Goal: Task Accomplishment & Management: Use online tool/utility

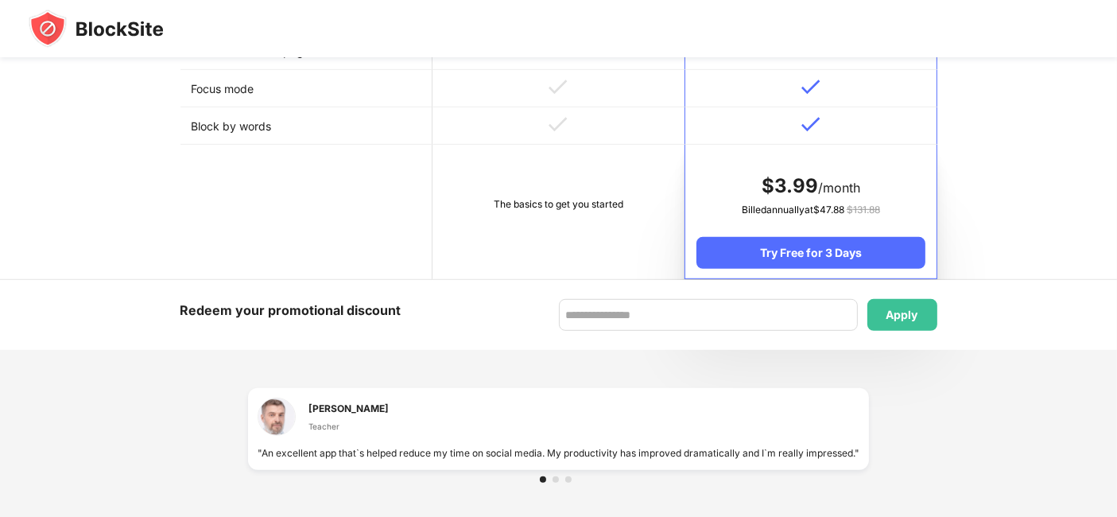
scroll to position [788, 0]
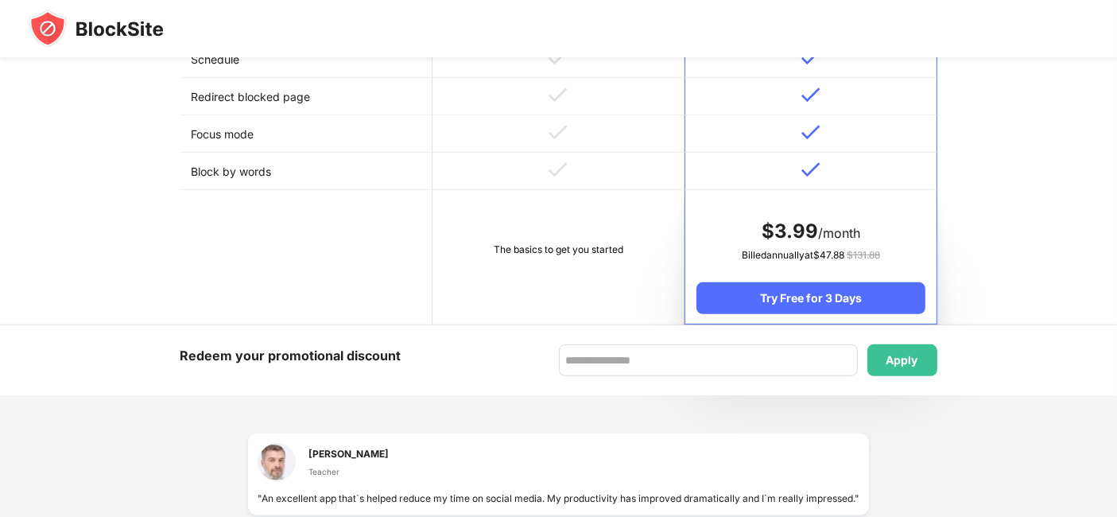
click at [75, 31] on img at bounding box center [96, 29] width 135 height 38
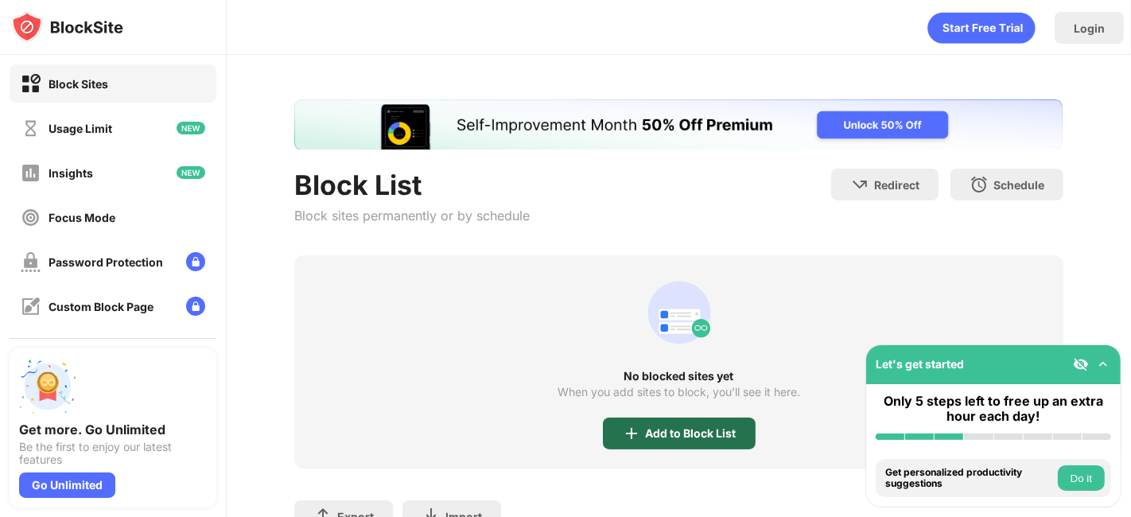
click at [721, 421] on div "Add to Block List" at bounding box center [679, 433] width 153 height 32
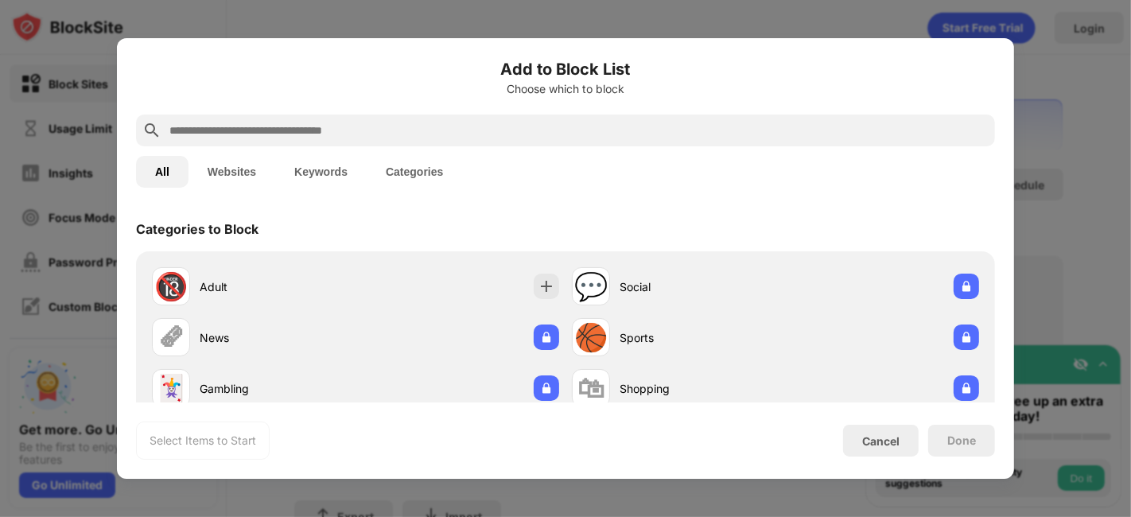
click at [523, 128] on input "text" at bounding box center [578, 130] width 820 height 19
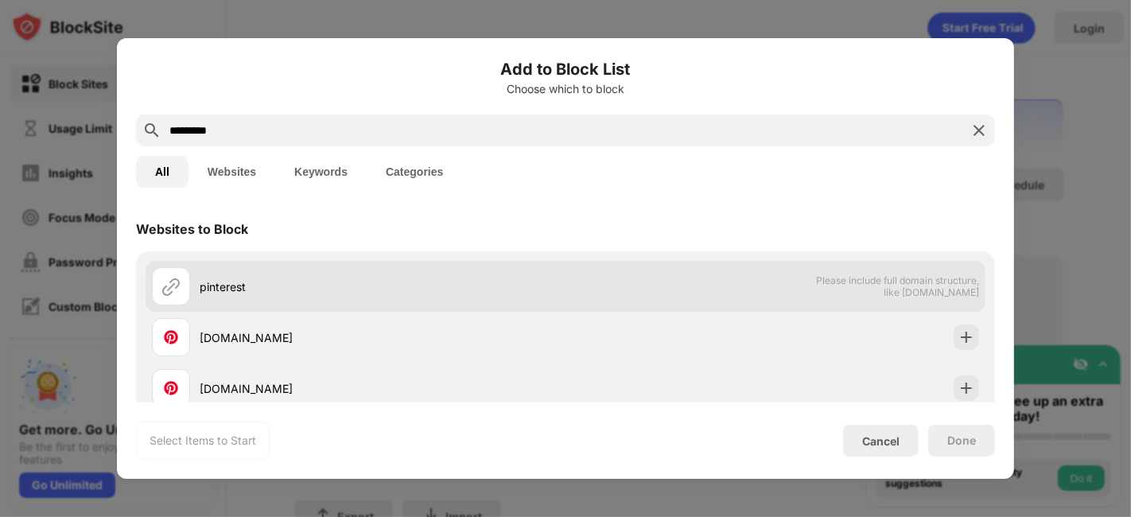
type input "*********"
click at [219, 288] on div "pinterest" at bounding box center [383, 286] width 366 height 17
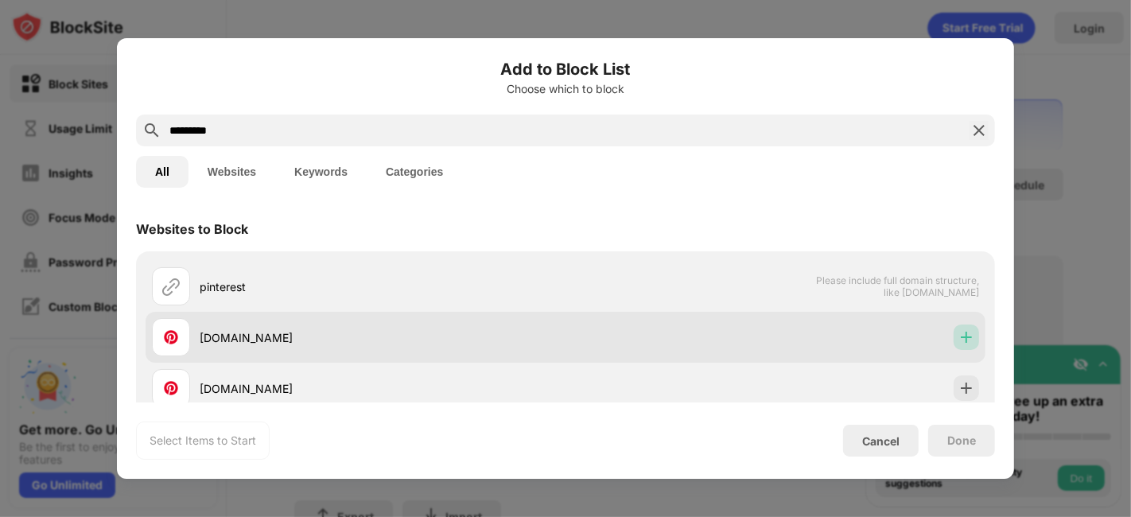
click at [953, 347] on div at bounding box center [965, 336] width 25 height 25
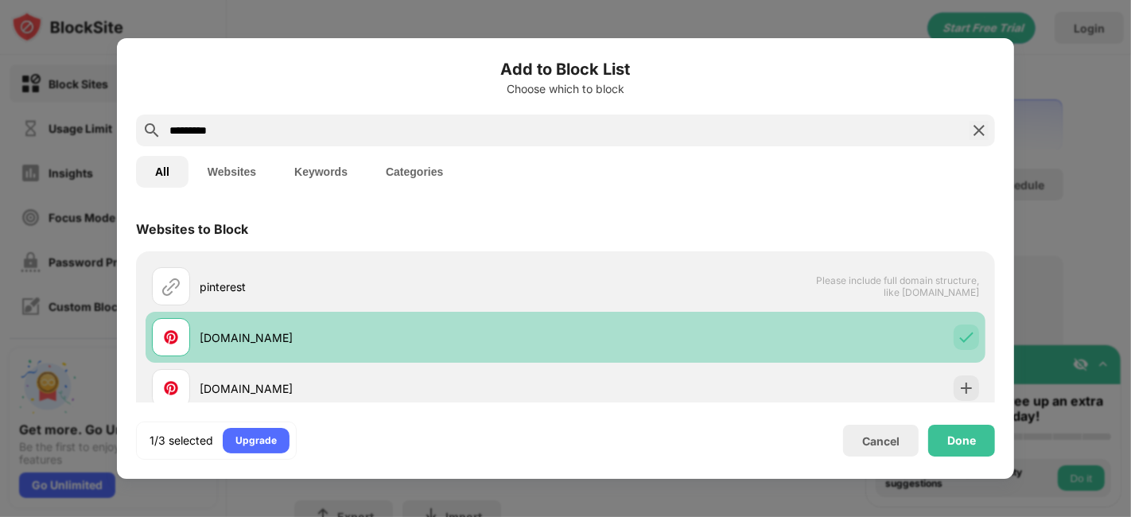
scroll to position [64, 0]
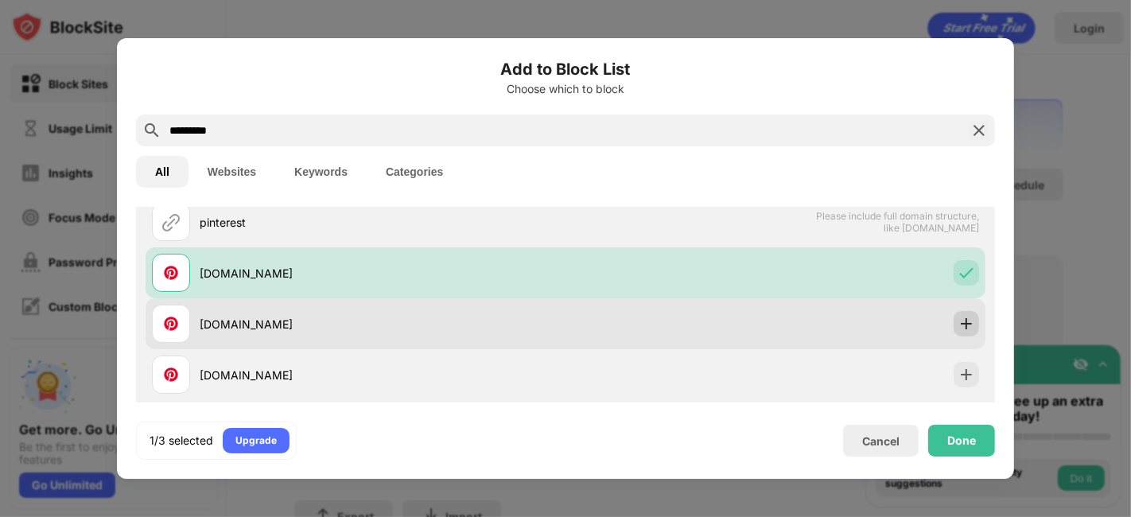
click at [958, 324] on img at bounding box center [966, 324] width 16 height 16
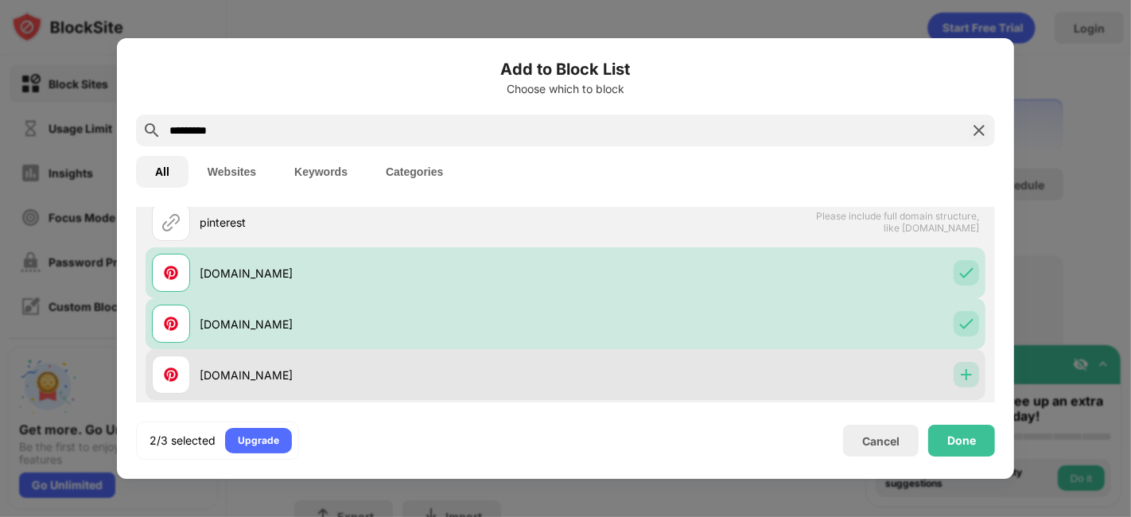
click at [953, 363] on div at bounding box center [965, 374] width 25 height 25
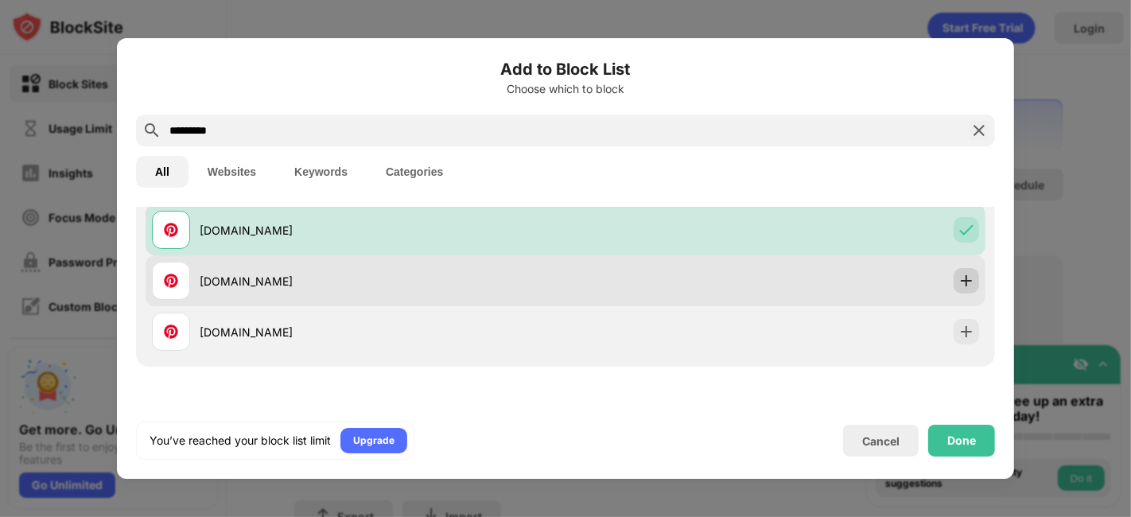
scroll to position [151, 0]
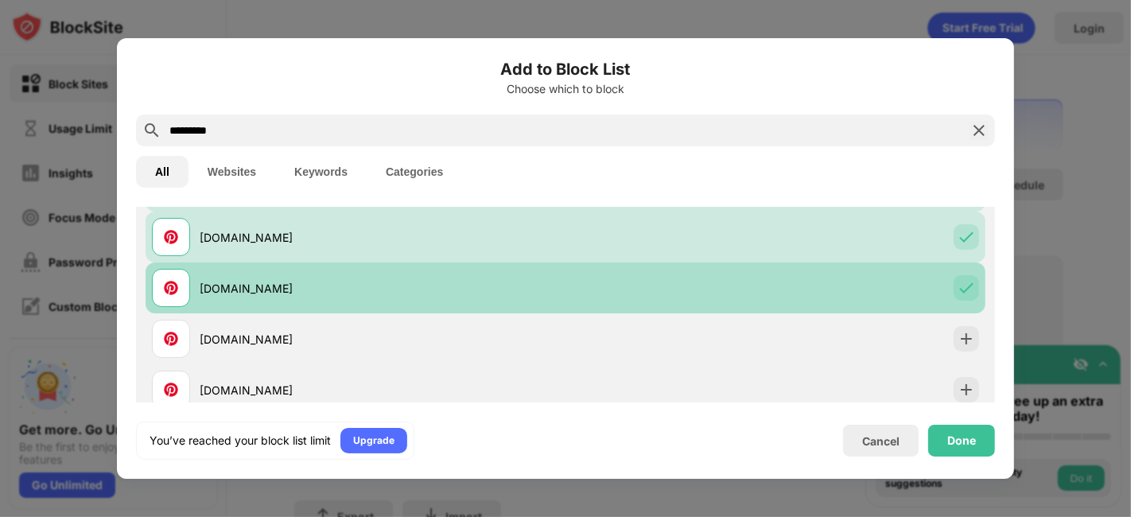
click at [958, 280] on img at bounding box center [966, 288] width 16 height 16
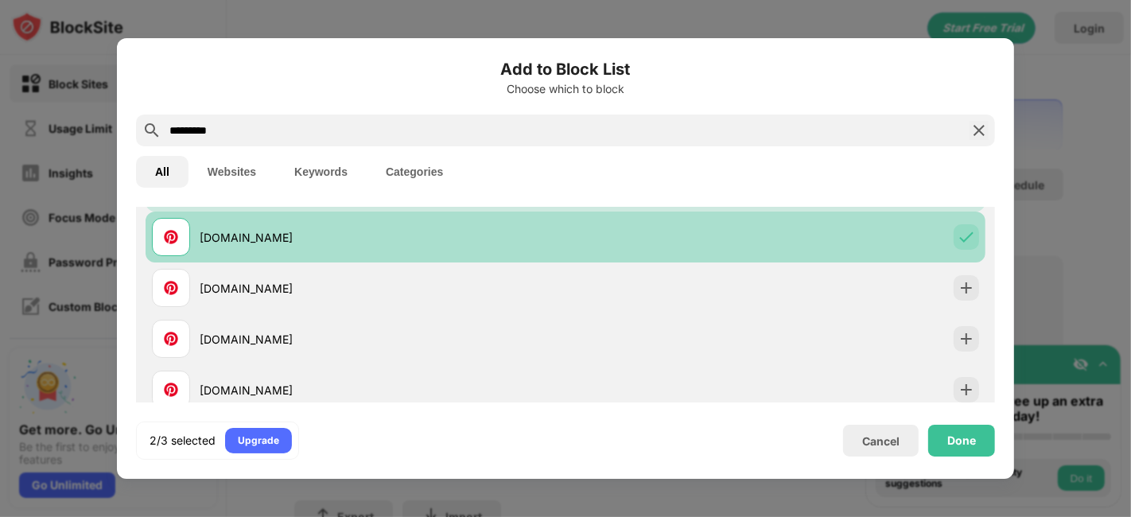
click at [958, 238] on img at bounding box center [966, 237] width 16 height 16
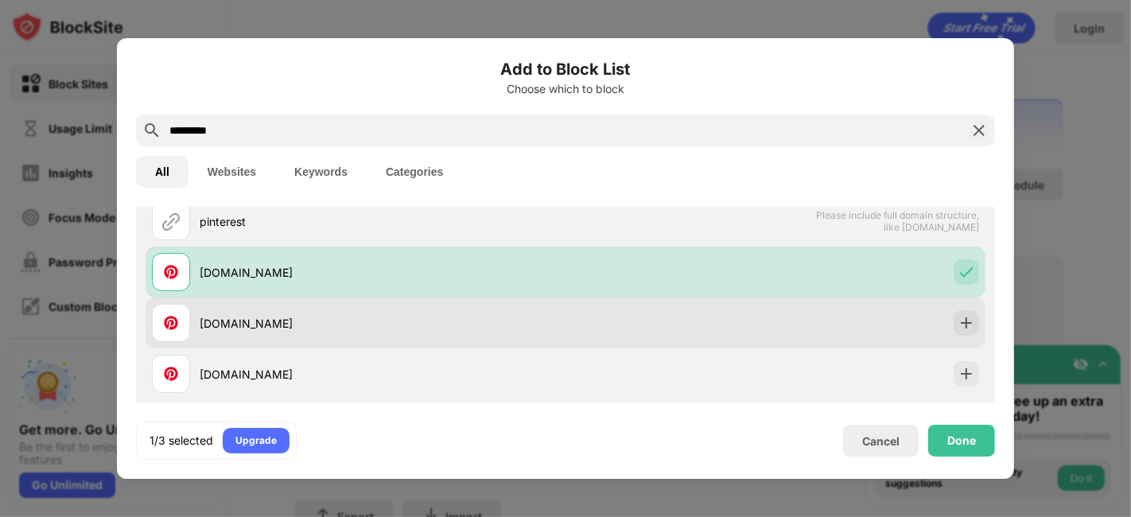
scroll to position [56, 0]
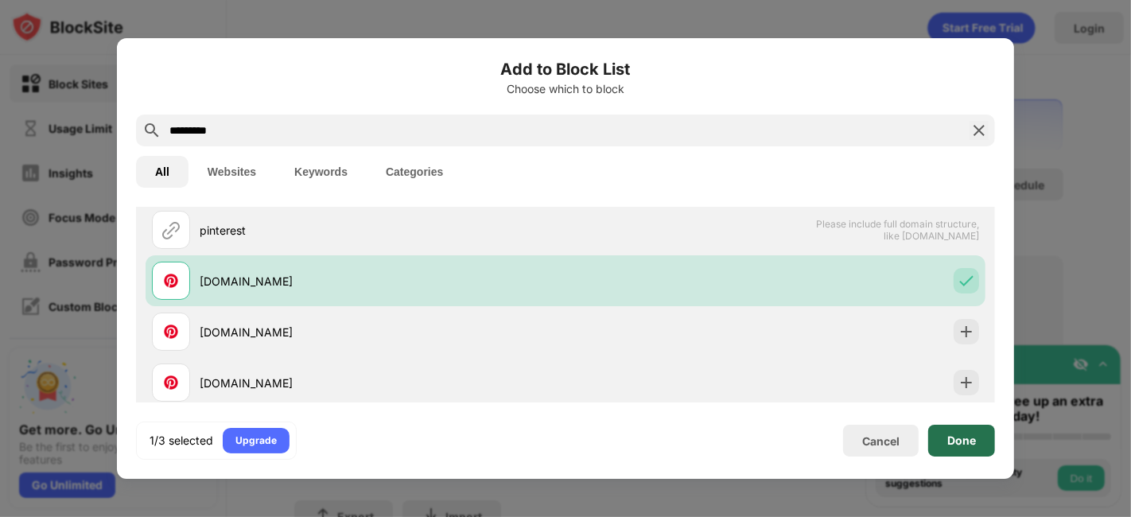
click at [966, 456] on div "Done" at bounding box center [961, 441] width 67 height 32
